Goal: Task Accomplishment & Management: Manage account settings

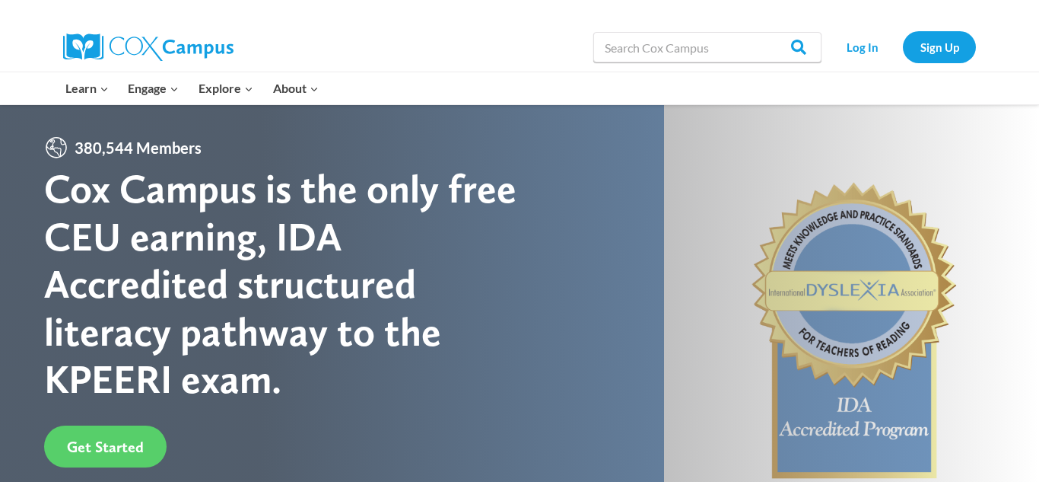
click at [314, 299] on div "Cox Campus is the only free CEU earning, IDA Accredited structured literacy pat…" at bounding box center [282, 283] width 476 height 237
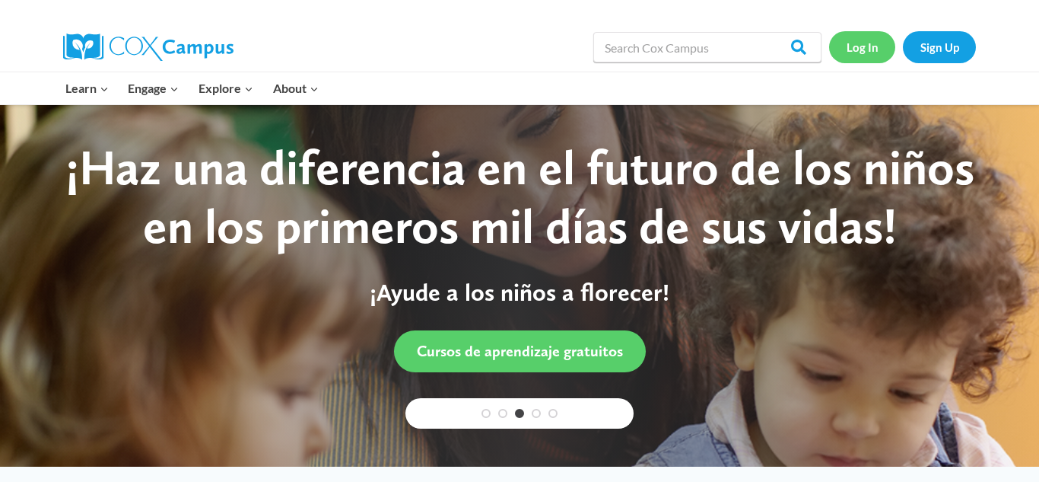
click at [855, 49] on link "Log In" at bounding box center [862, 46] width 66 height 31
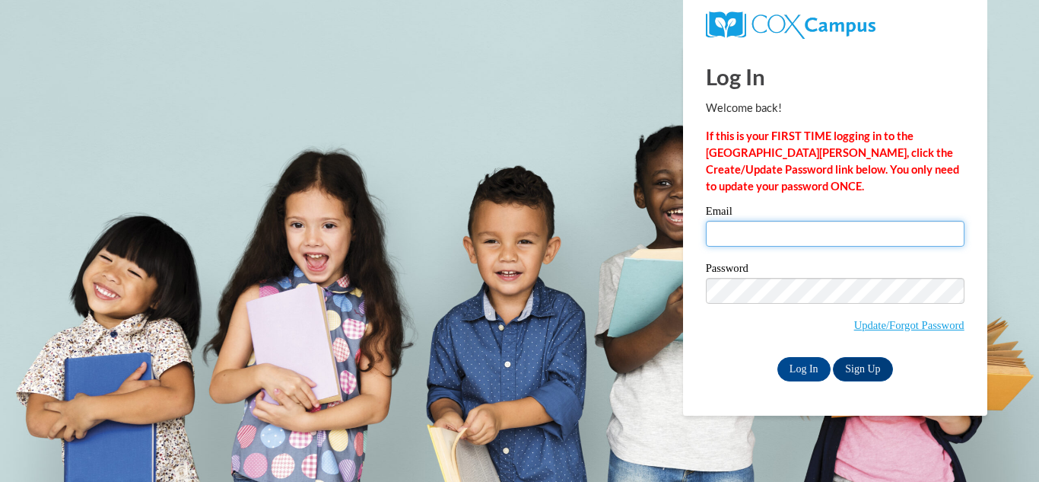
click at [766, 230] on input "Email" at bounding box center [835, 234] width 259 height 26
type input "breid0526@gmail.com"
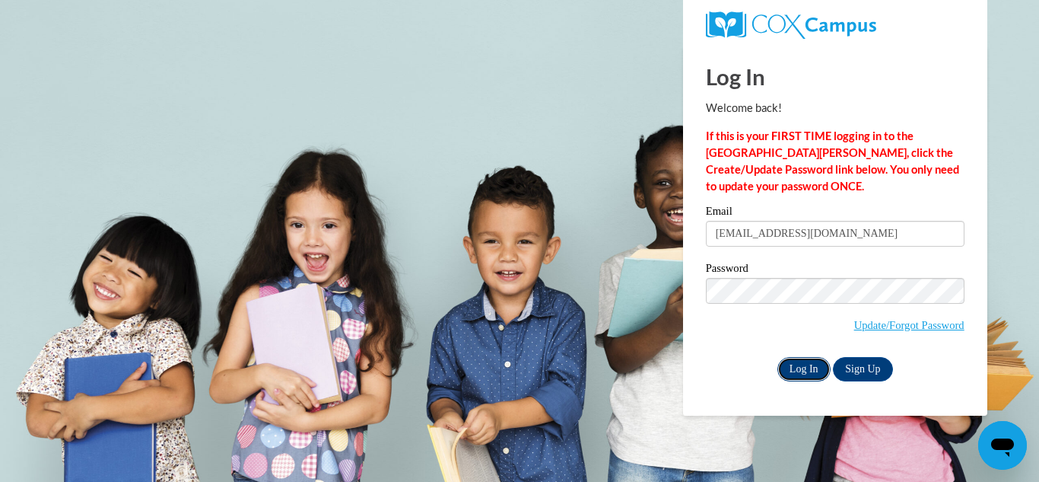
click at [801, 369] on input "Log In" at bounding box center [804, 369] width 53 height 24
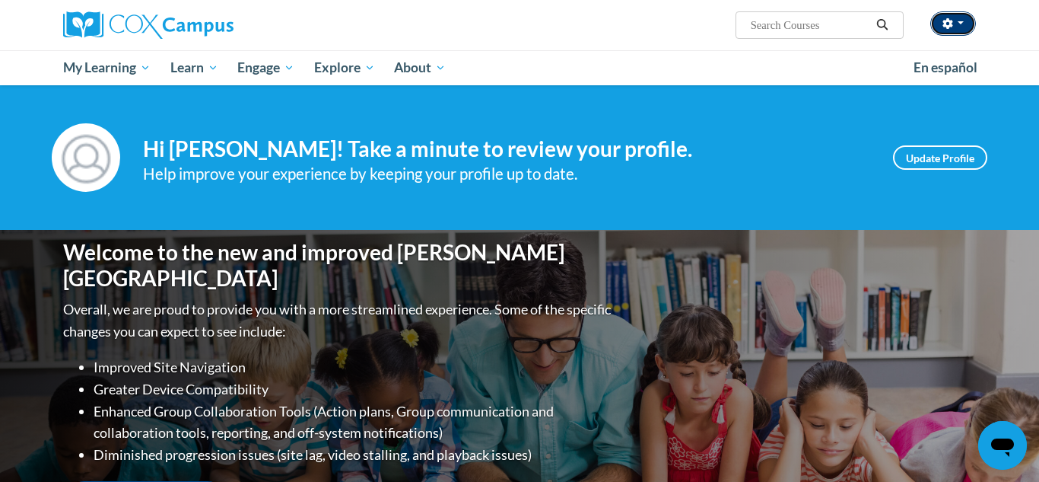
click at [965, 20] on button "button" at bounding box center [954, 23] width 46 height 24
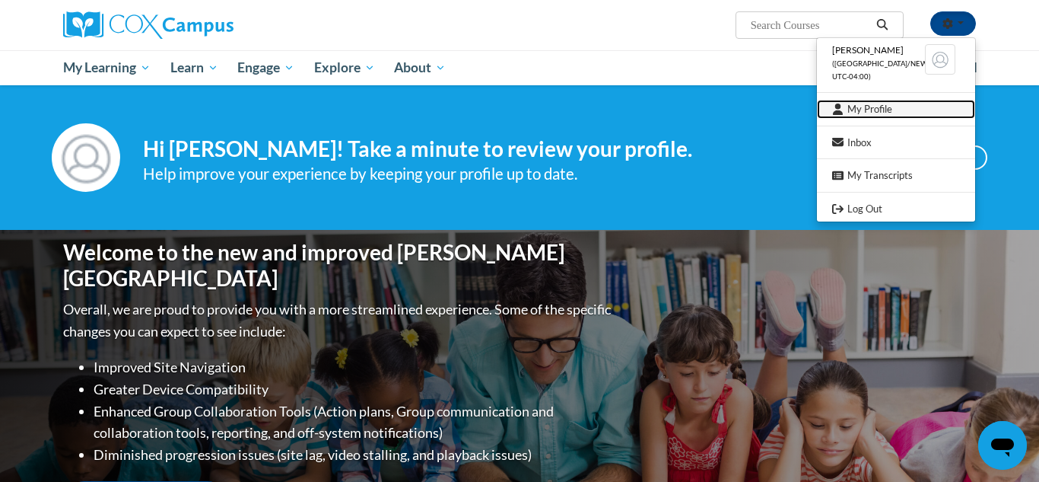
click at [877, 118] on link "My Profile" at bounding box center [896, 109] width 158 height 19
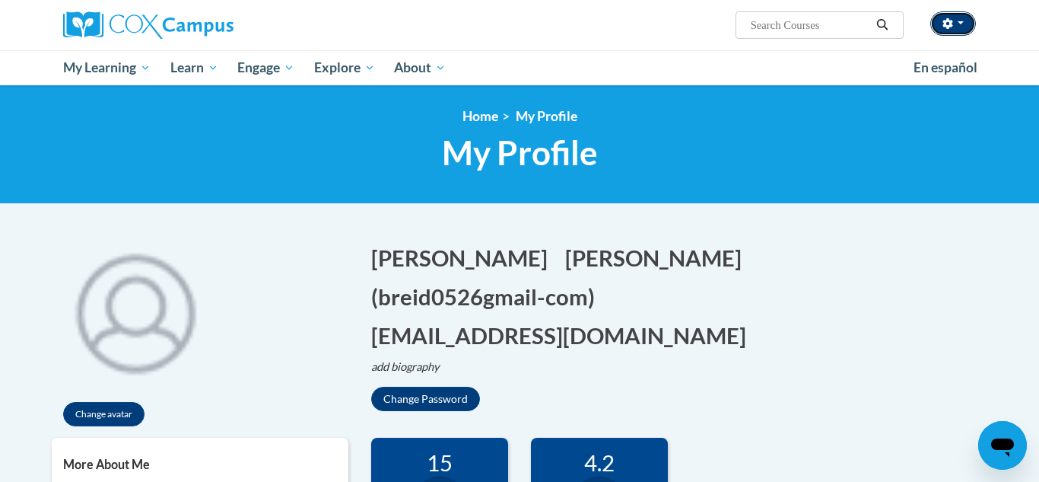
click at [955, 24] on button "button" at bounding box center [954, 23] width 46 height 24
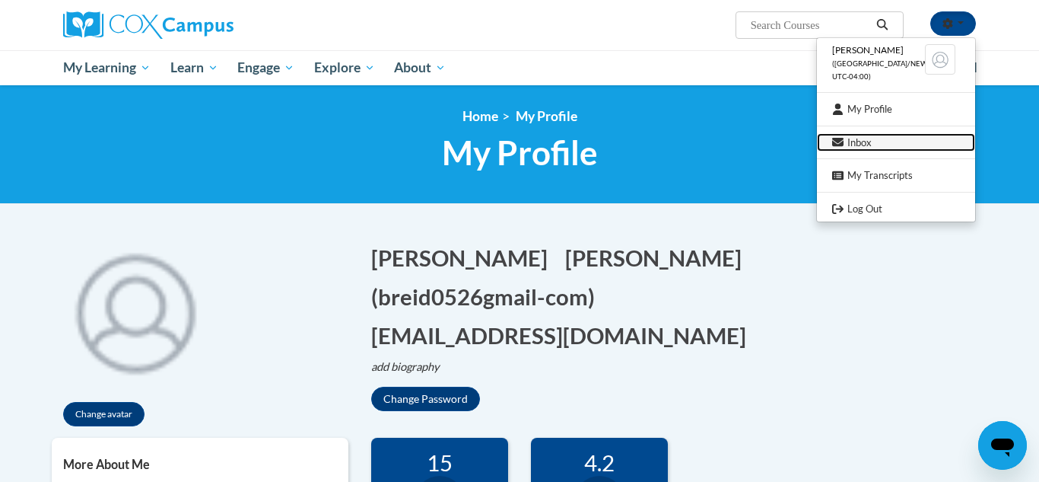
click at [872, 142] on link "Inbox" at bounding box center [896, 142] width 158 height 19
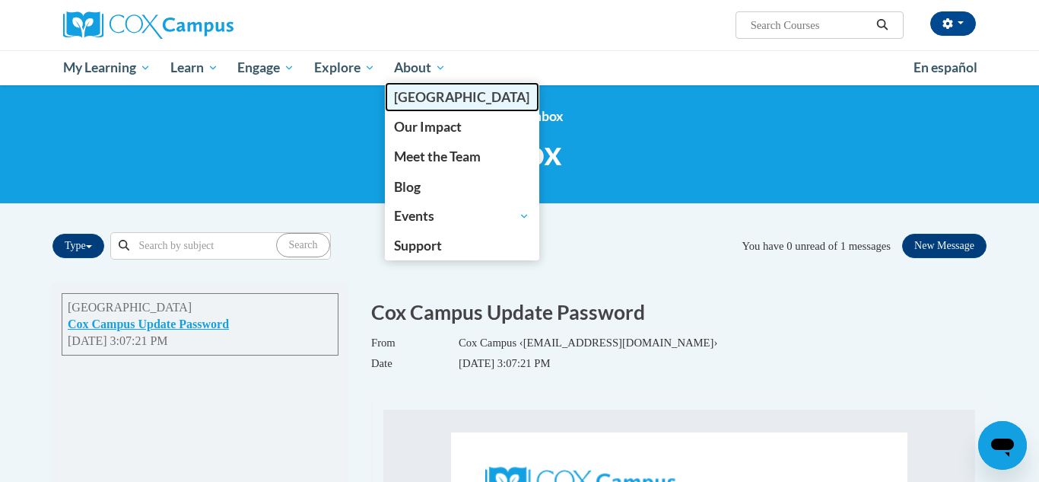
click at [412, 96] on span "[PERSON_NAME][GEOGRAPHIC_DATA]" at bounding box center [461, 97] width 135 height 16
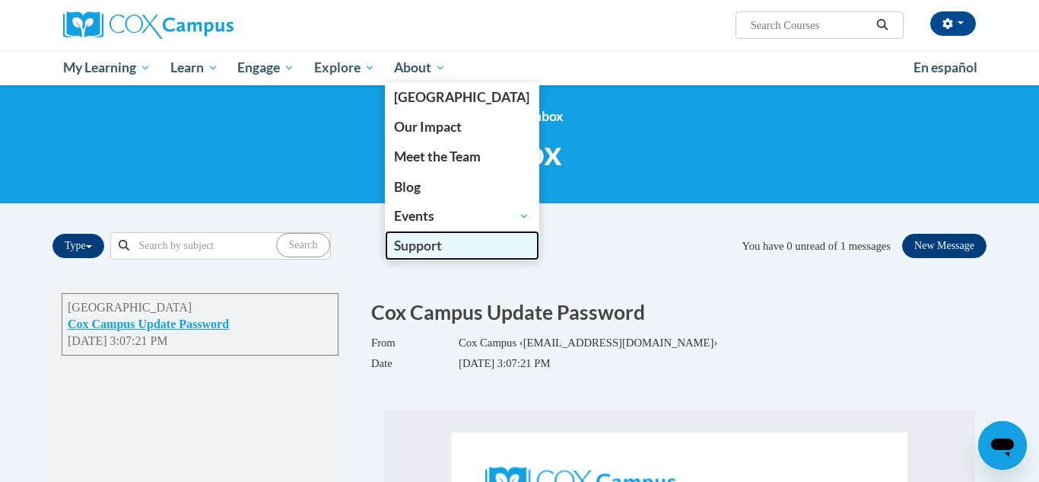
click at [427, 246] on span "Support" at bounding box center [418, 245] width 48 height 16
